Goal: Task Accomplishment & Management: Manage account settings

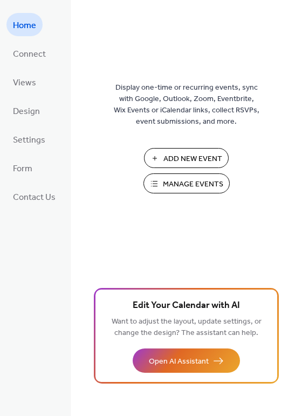
click at [191, 186] on span "Manage Events" at bounding box center [193, 184] width 60 height 11
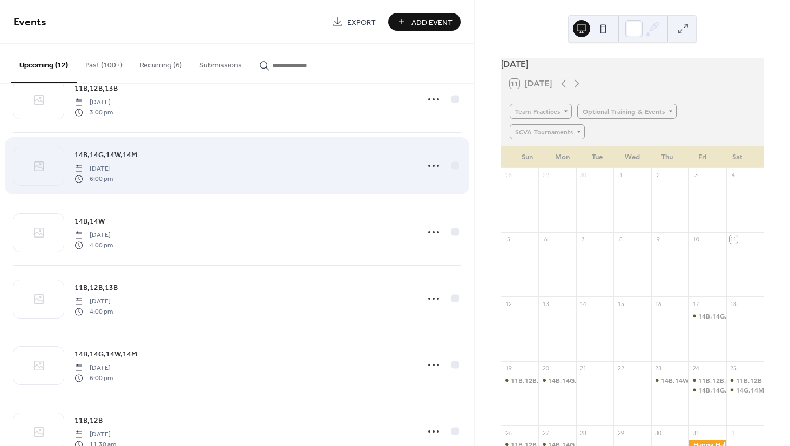
scroll to position [111, 0]
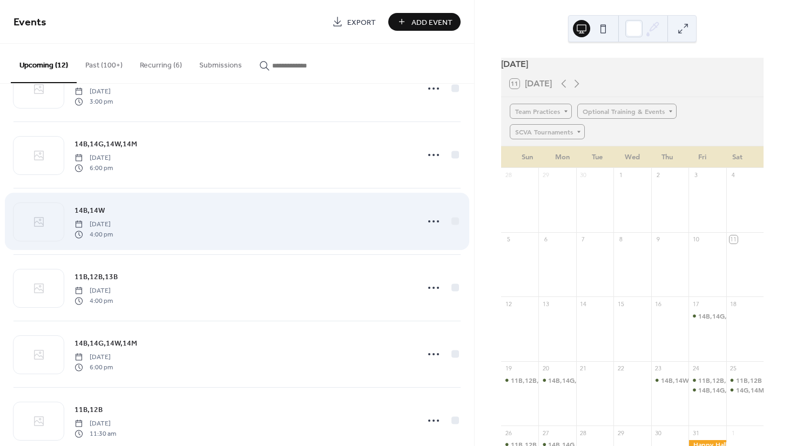
click at [206, 230] on div "14B,14W Thursday, October 23, 2025 4:00 pm" at bounding box center [242, 221] width 337 height 35
click at [429, 219] on icon at bounding box center [433, 221] width 17 height 17
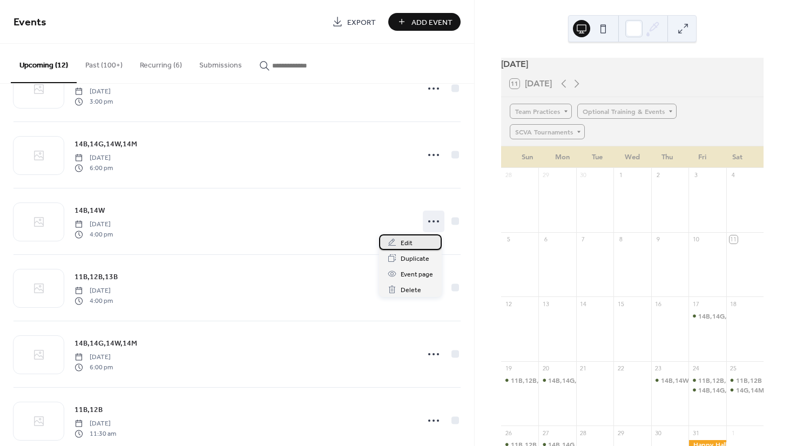
click at [419, 241] on div "Edit" at bounding box center [410, 242] width 63 height 16
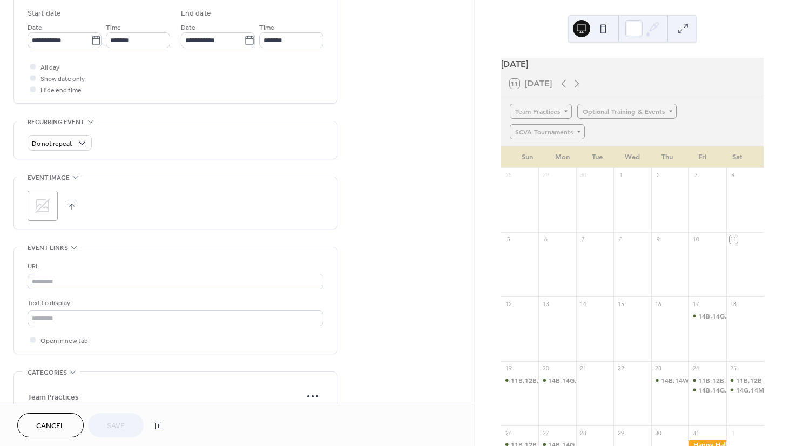
scroll to position [589, 0]
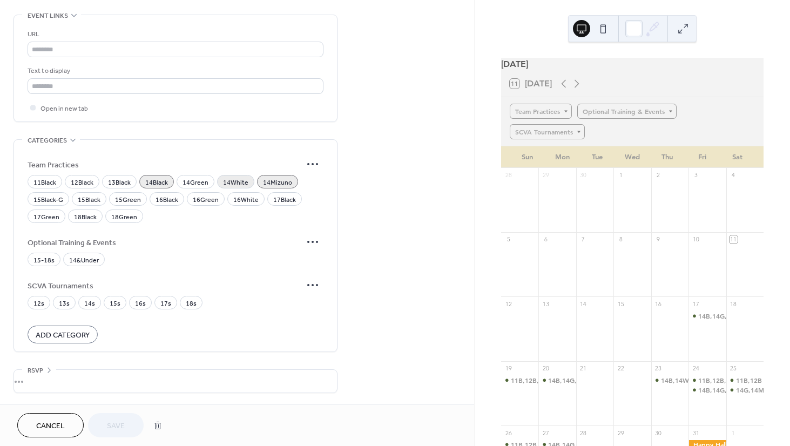
click at [239, 185] on span "14White" at bounding box center [235, 182] width 25 height 11
click at [275, 185] on span "14Mizuno" at bounding box center [277, 182] width 29 height 11
click at [118, 427] on span "Save" at bounding box center [116, 425] width 18 height 11
